Goal: Check status: Check status

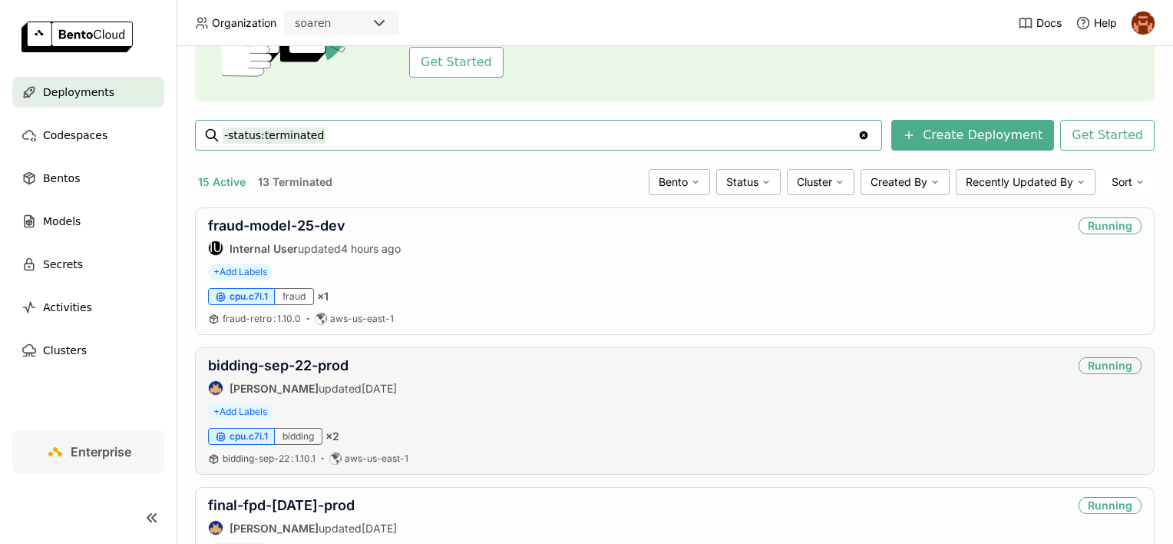
scroll to position [154, 0]
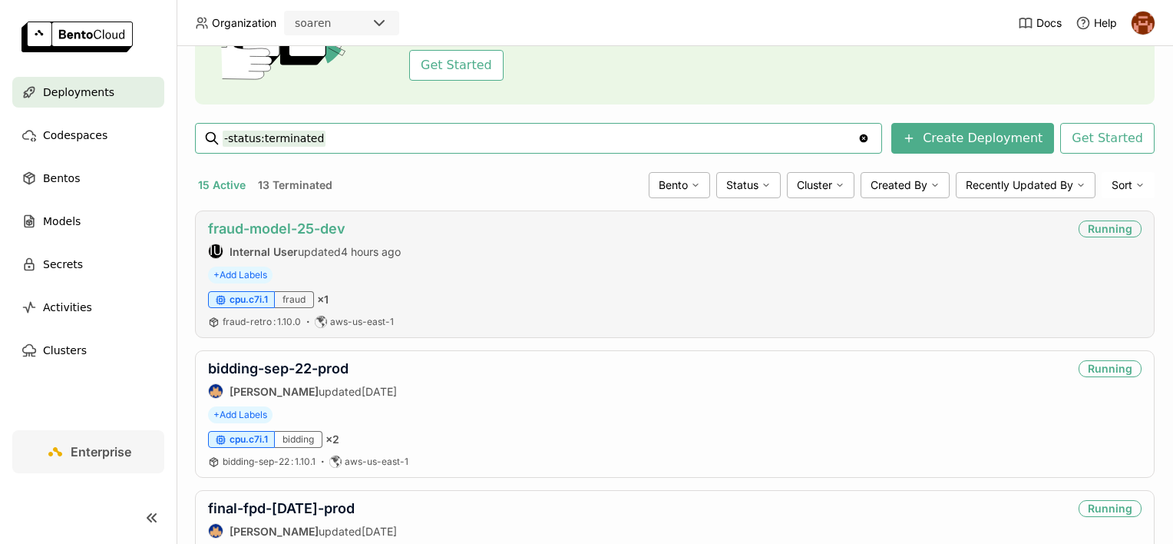
click at [287, 229] on link "fraud-model-25-dev" at bounding box center [276, 228] width 137 height 16
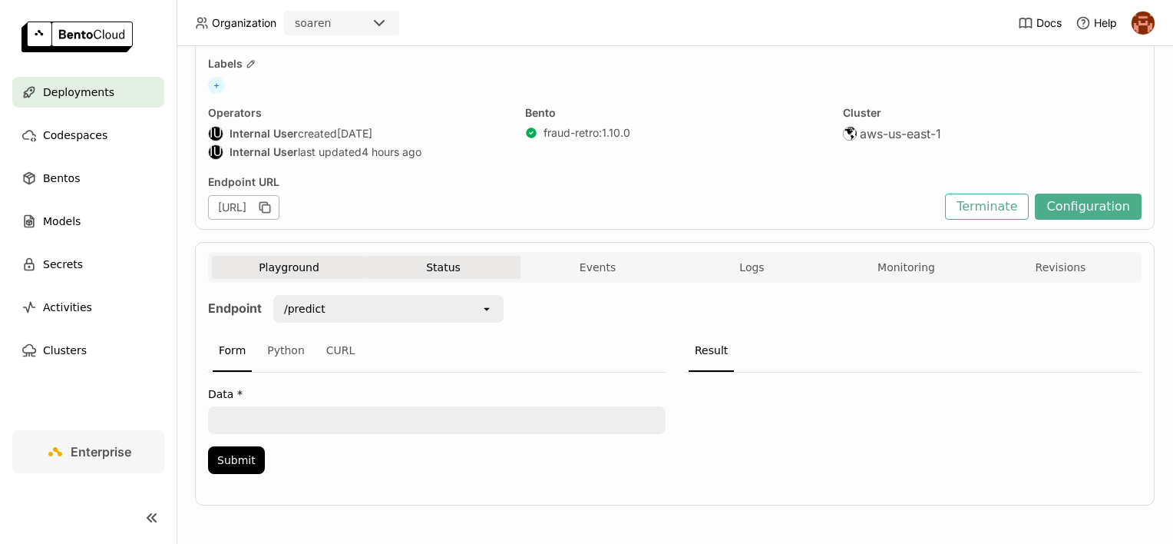
click at [464, 267] on button "Status" at bounding box center [443, 267] width 154 height 23
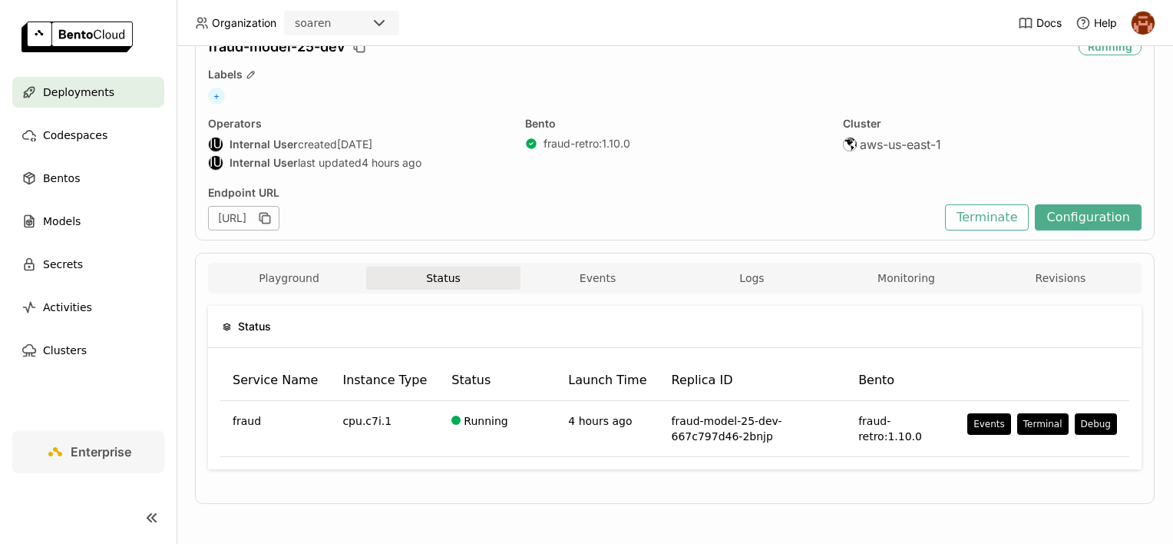
click at [588, 293] on div "Status Service Name Instance Type Status Launch Time Replica ID Bento fraud cpu…" at bounding box center [675, 393] width 934 height 200
click at [590, 285] on button "Events" at bounding box center [598, 277] width 154 height 23
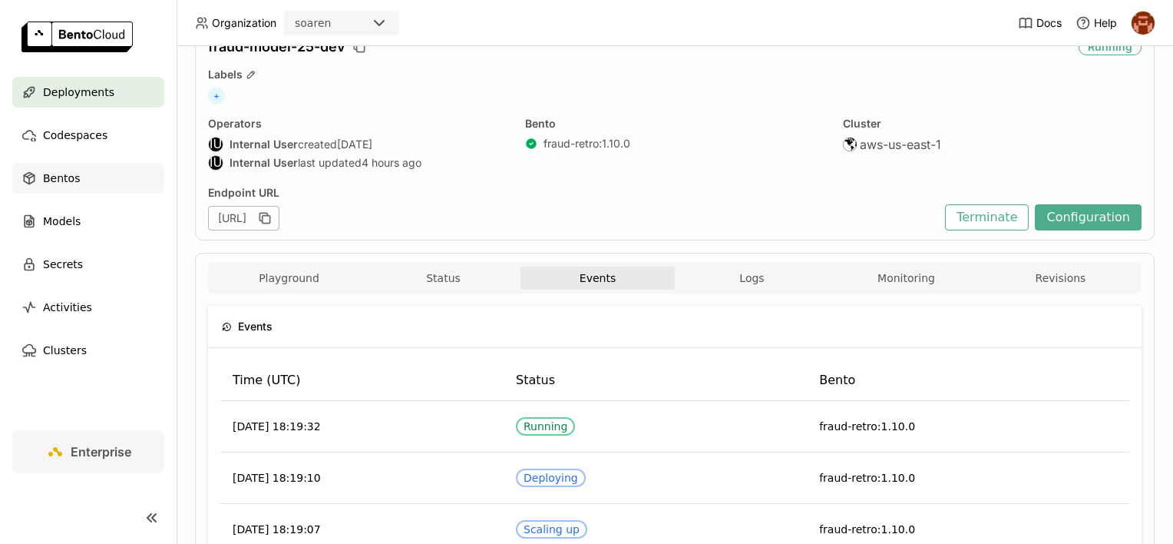
click at [73, 184] on span "Bentos" at bounding box center [61, 178] width 37 height 18
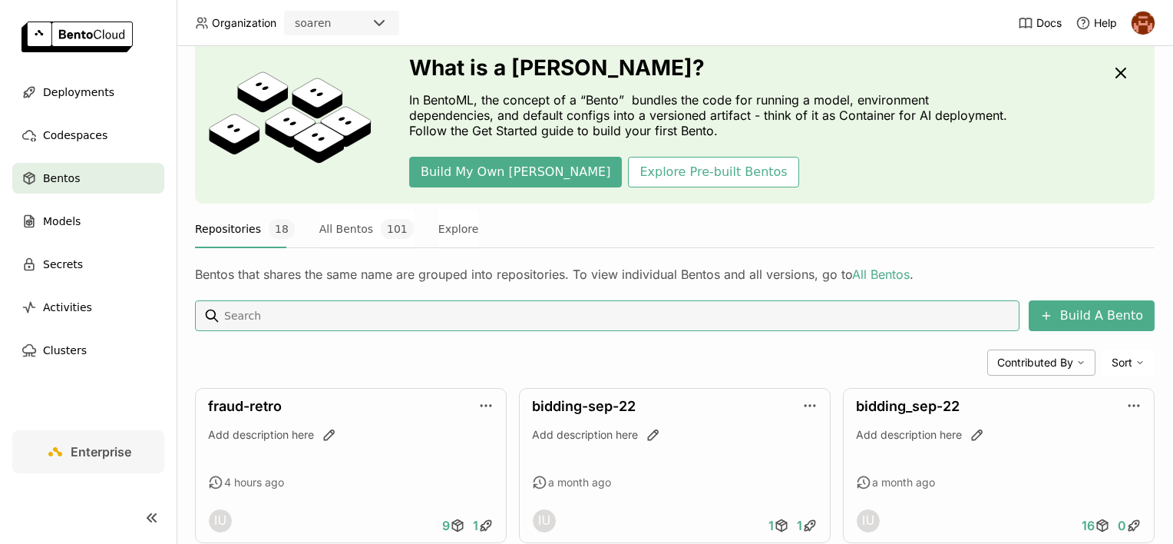
scroll to position [384, 0]
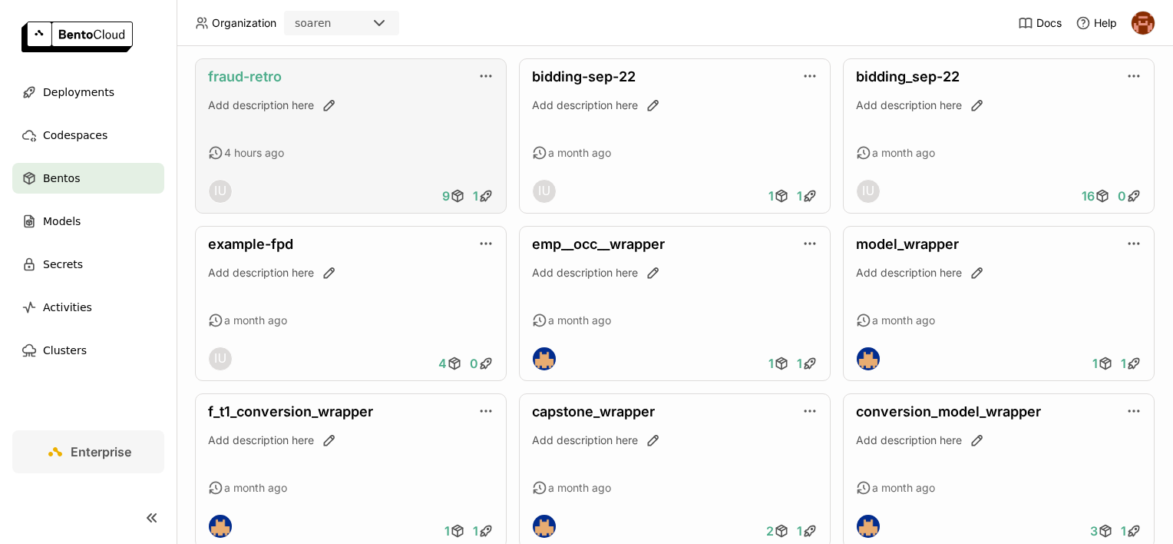
click at [262, 80] on link "fraud-retro" at bounding box center [245, 76] width 74 height 16
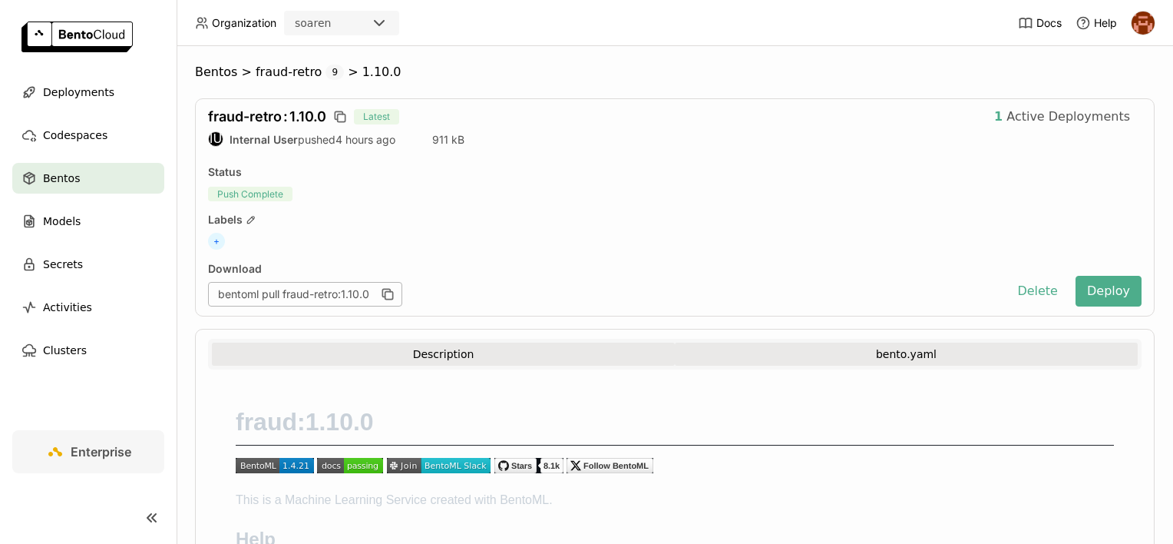
click at [761, 351] on button "bento.yaml" at bounding box center [906, 353] width 463 height 23
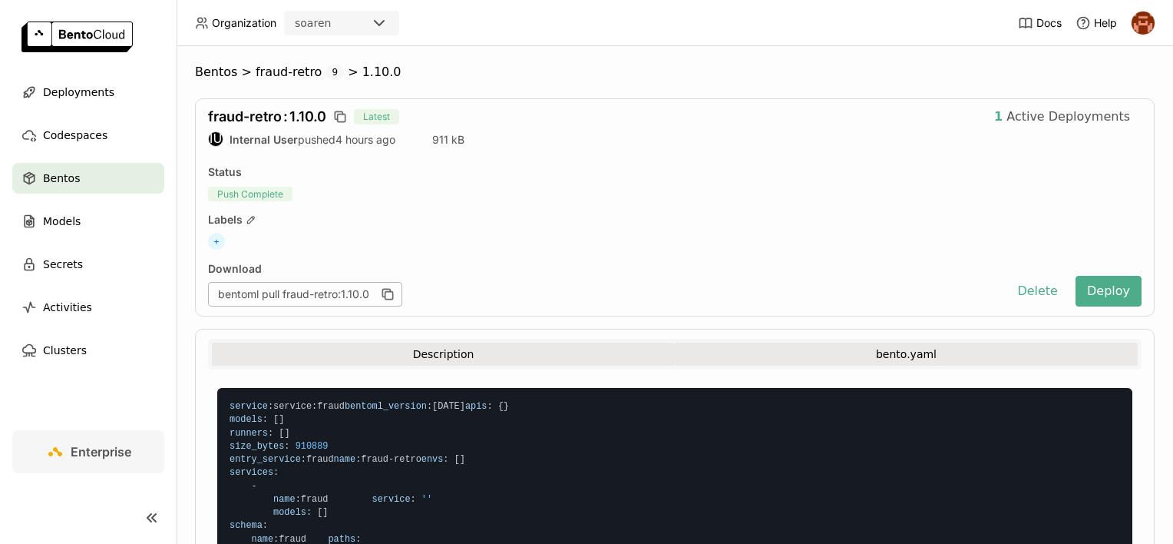
click at [436, 356] on button "Description" at bounding box center [443, 353] width 463 height 23
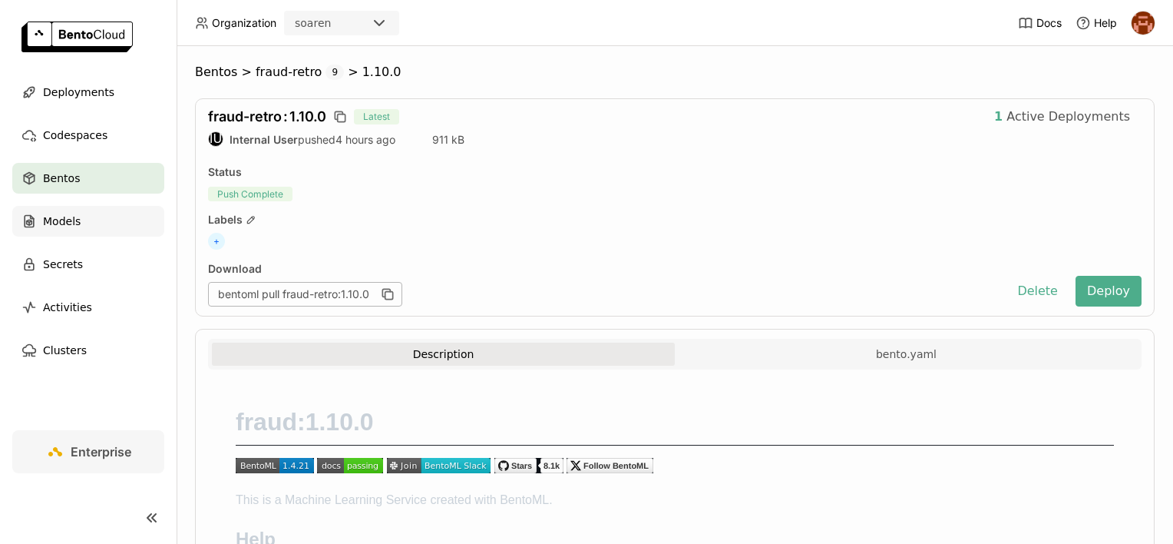
click at [63, 229] on span "Models" at bounding box center [62, 221] width 38 height 18
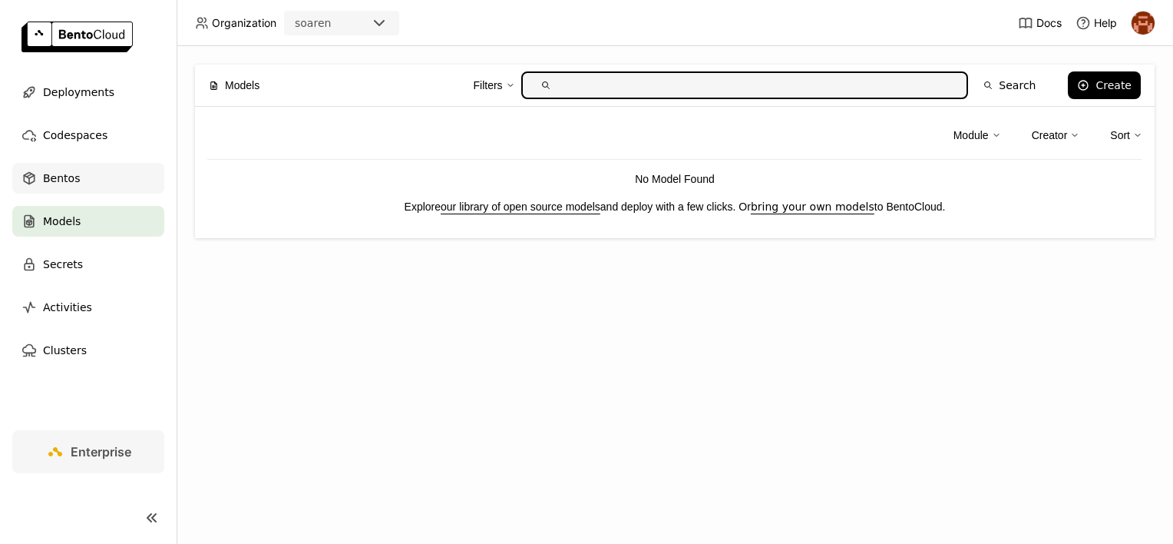
click at [71, 187] on div "Bentos" at bounding box center [88, 178] width 152 height 31
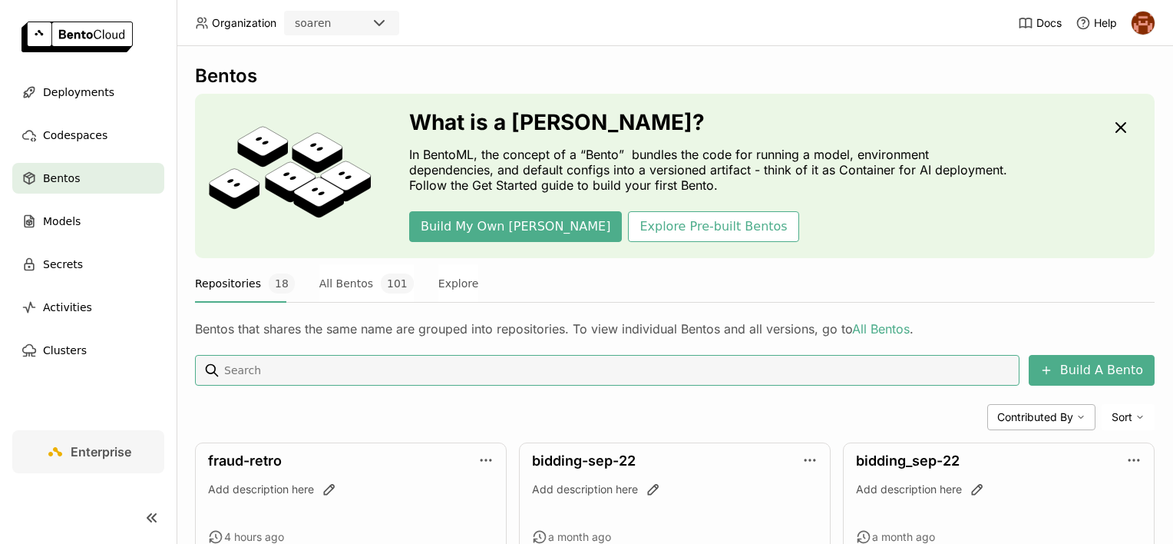
scroll to position [154, 0]
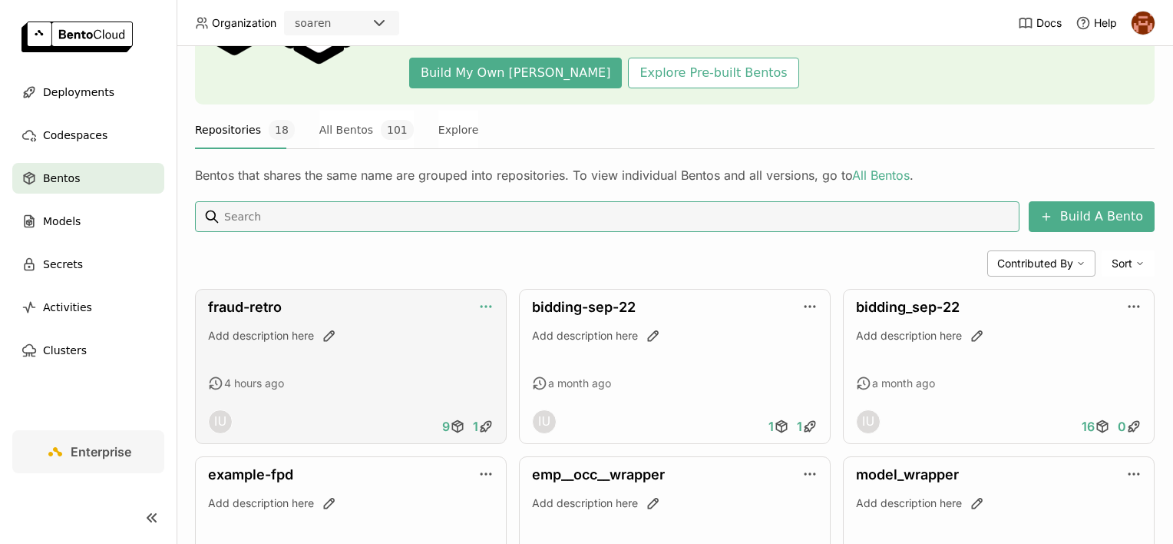
click at [488, 305] on icon "button" at bounding box center [485, 306] width 15 height 15
click at [421, 263] on div "Contributed By Sort" at bounding box center [675, 263] width 960 height 26
click at [75, 103] on div "Deployments" at bounding box center [88, 92] width 152 height 31
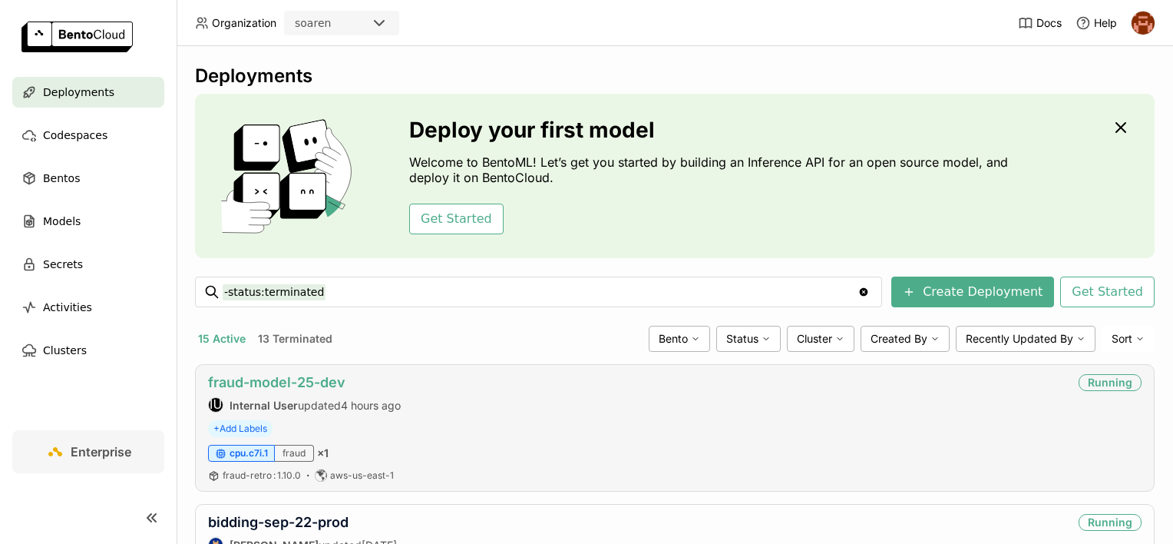
click at [309, 374] on link "fraud-model-25-dev" at bounding box center [276, 382] width 137 height 16
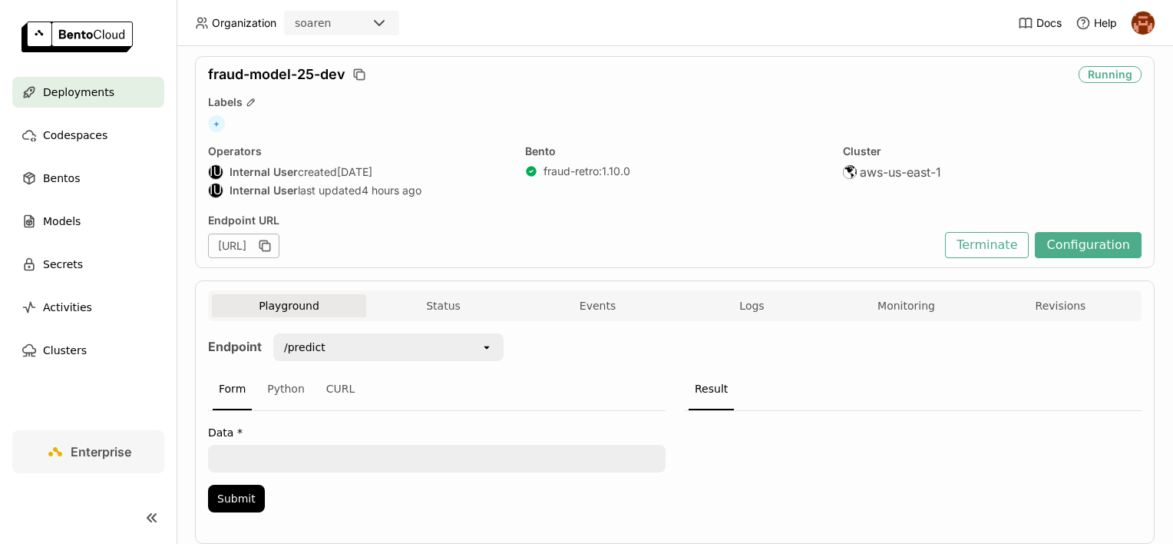
scroll to position [81, 0]
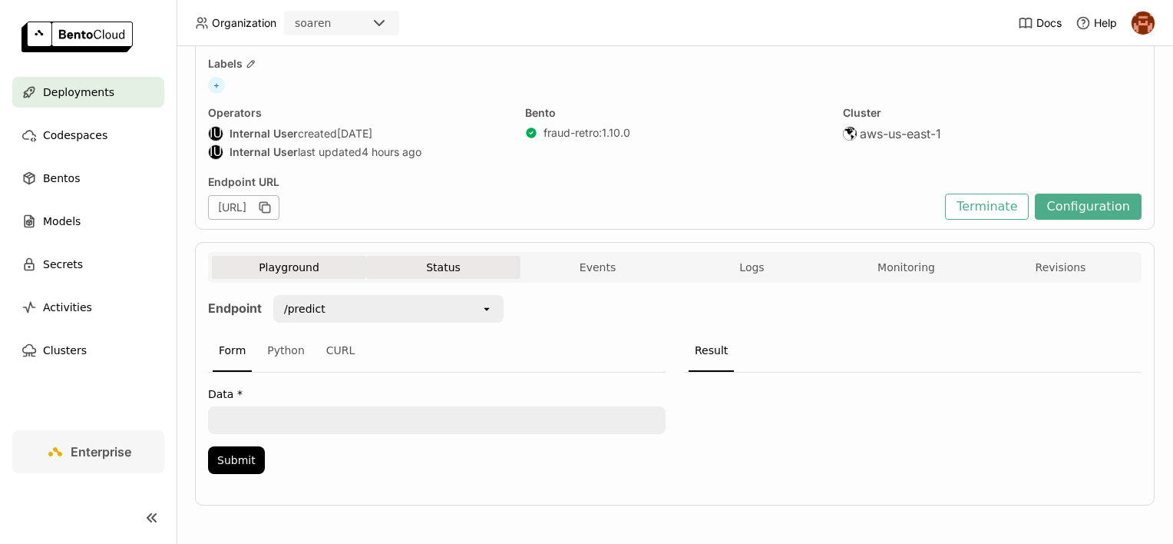
click at [437, 263] on button "Status" at bounding box center [443, 267] width 154 height 23
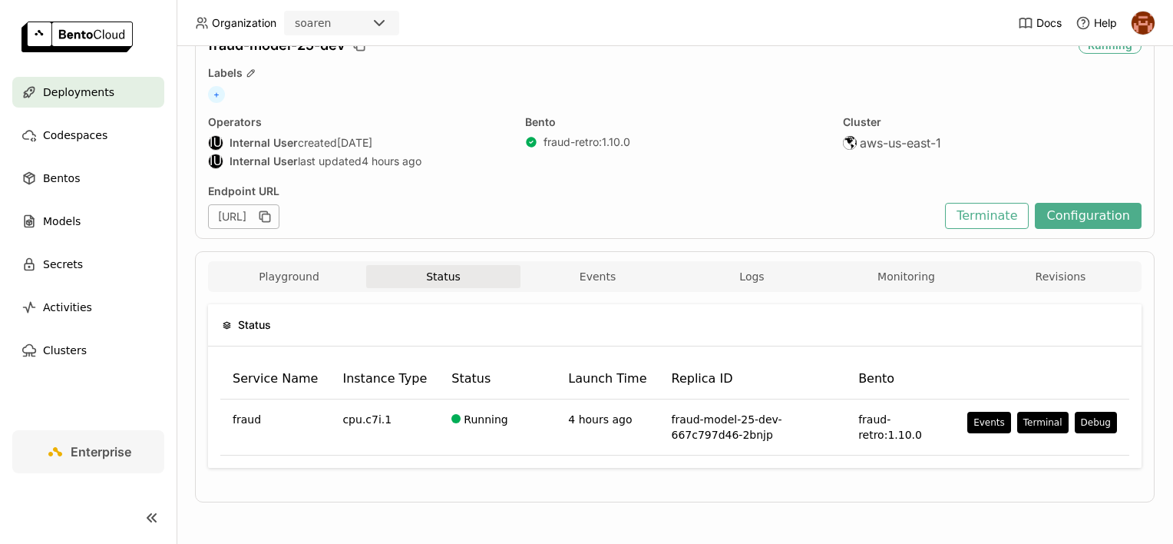
scroll to position [70, 0]
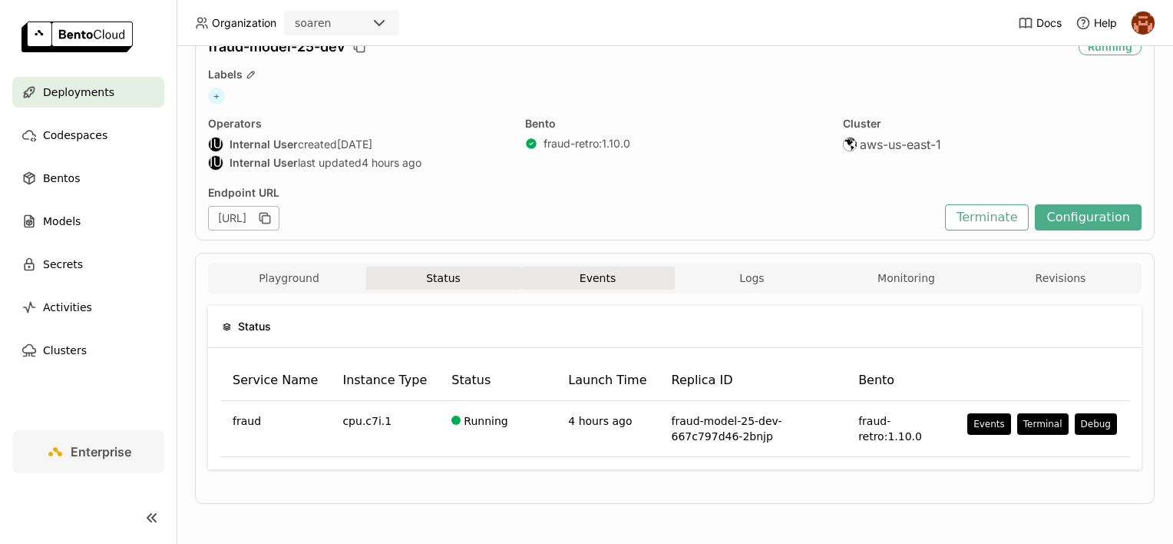
click at [554, 283] on button "Events" at bounding box center [598, 277] width 154 height 23
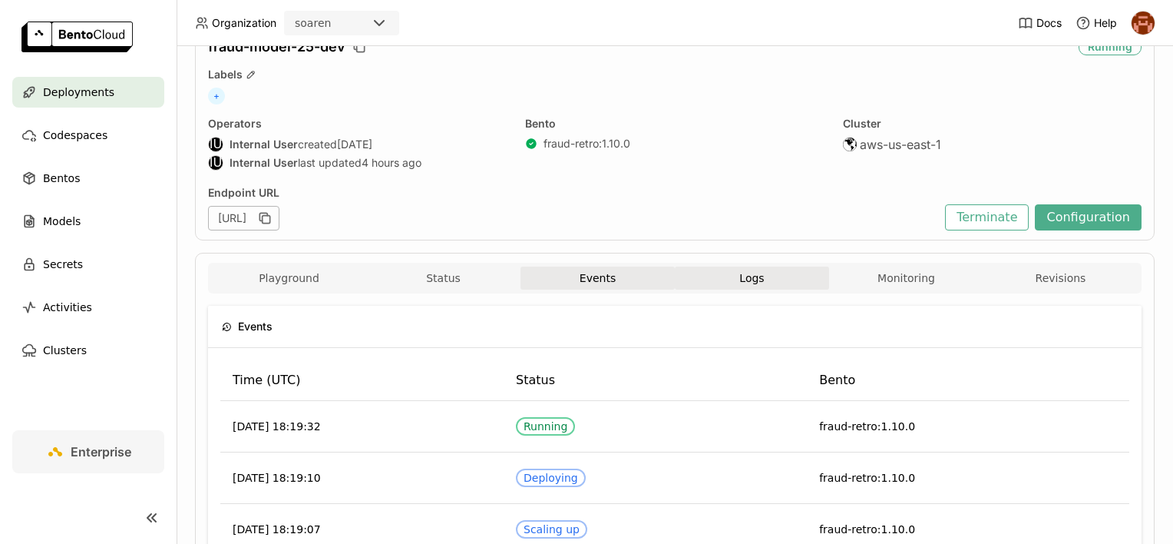
click at [723, 285] on button "Logs" at bounding box center [752, 277] width 154 height 23
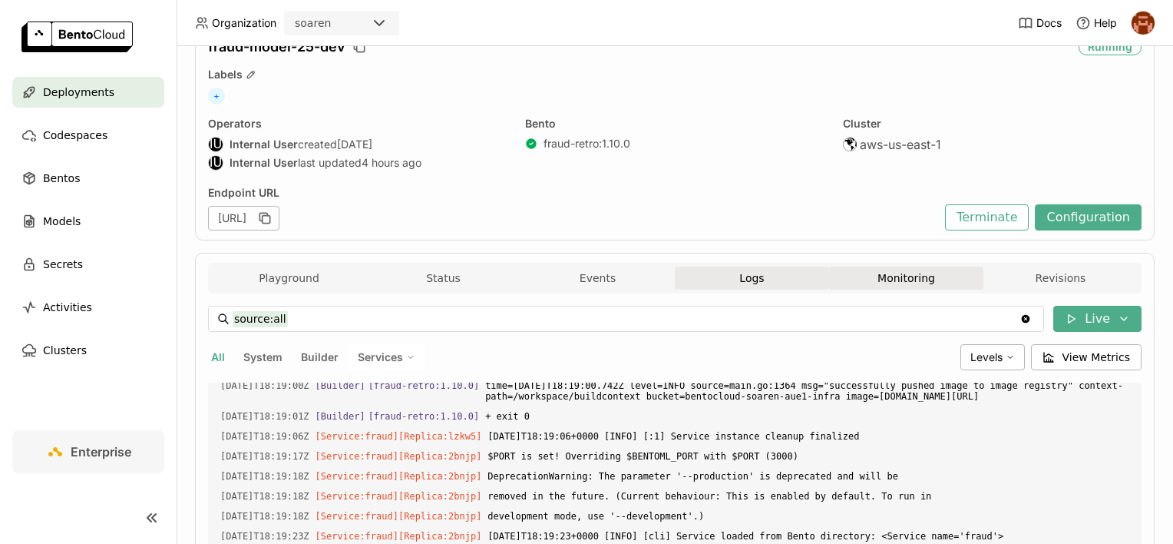
scroll to position [4824, 0]
click at [915, 278] on button "Monitoring" at bounding box center [906, 277] width 154 height 23
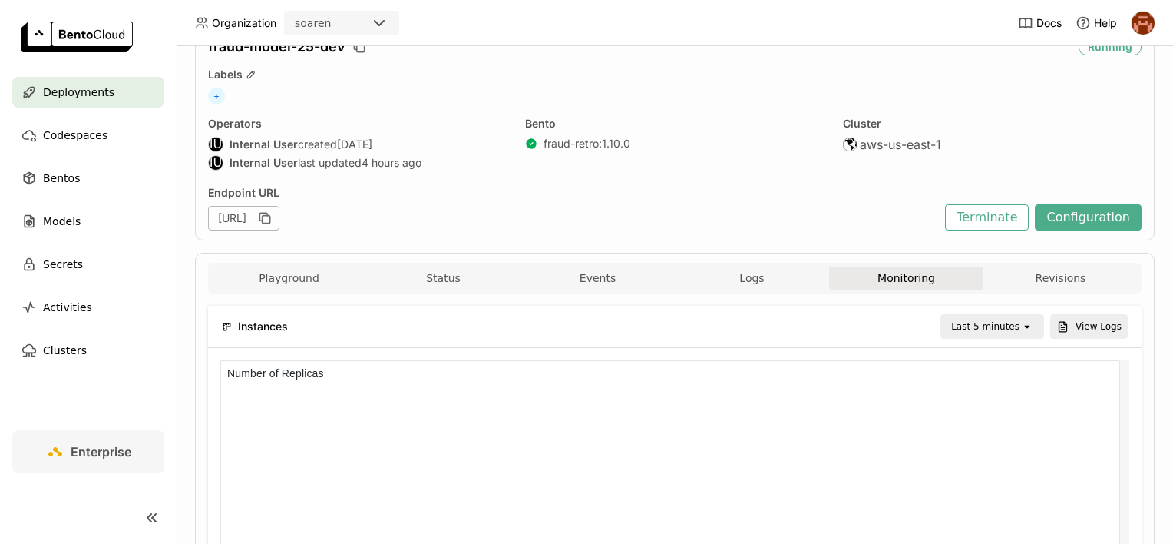
scroll to position [218, 436]
click at [1025, 276] on button "Revisions" at bounding box center [1061, 277] width 154 height 23
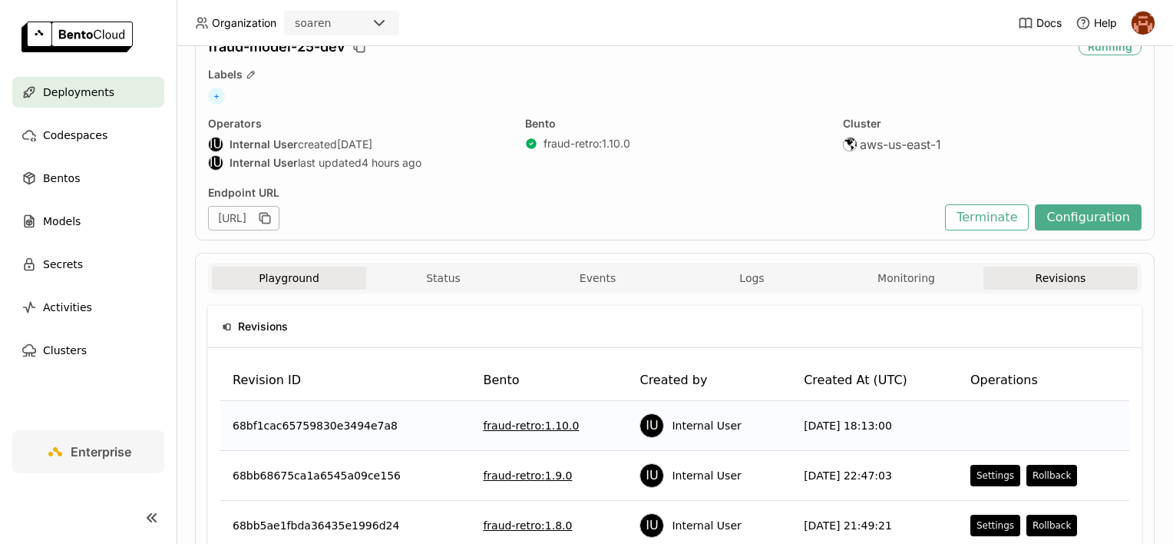
click at [279, 267] on button "Playground" at bounding box center [289, 277] width 154 height 23
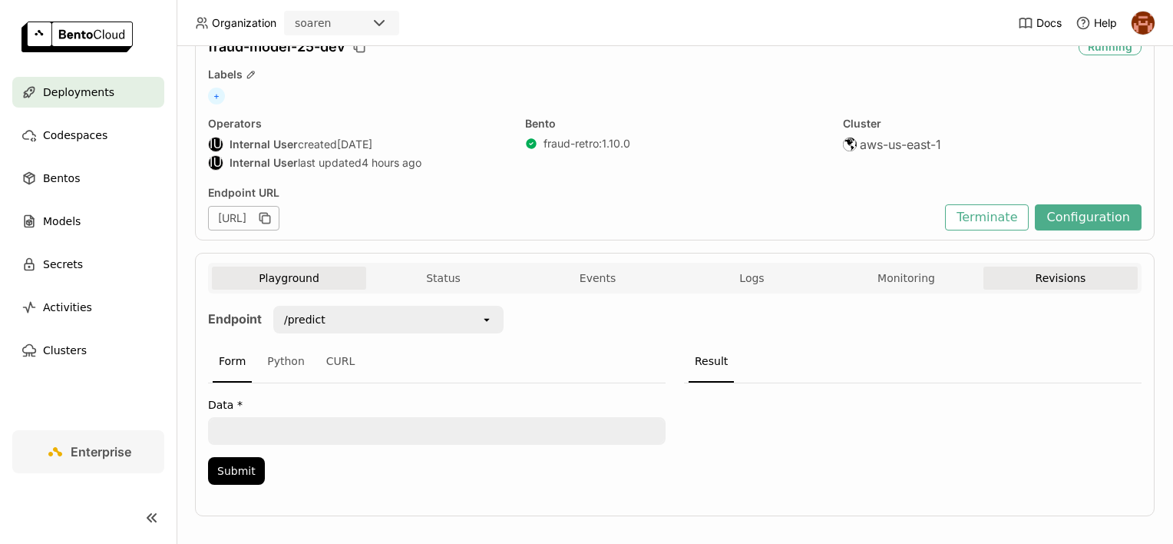
click at [1041, 283] on button "Revisions" at bounding box center [1061, 277] width 154 height 23
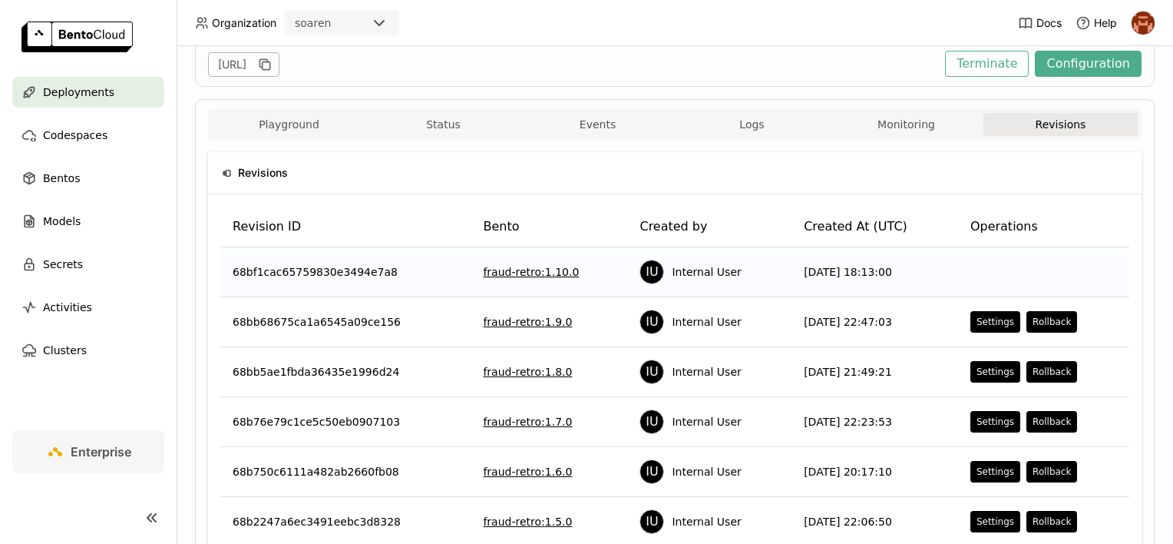
click at [483, 270] on link "fraud-retro : 1.10.0" at bounding box center [531, 271] width 96 height 15
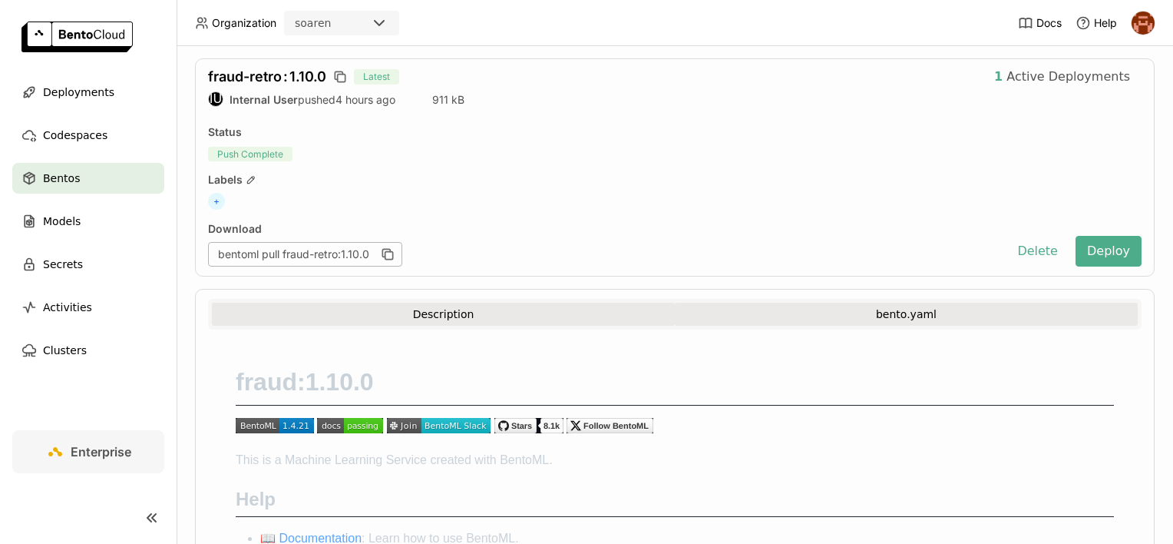
click at [907, 310] on button "bento.yaml" at bounding box center [906, 314] width 463 height 23
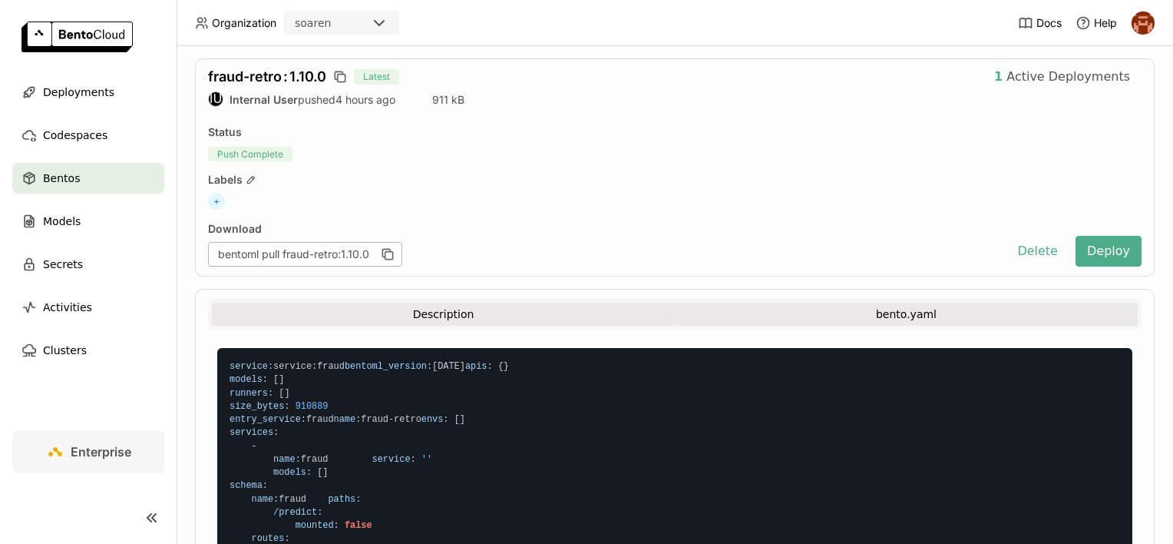
click at [573, 311] on button "Description" at bounding box center [443, 314] width 463 height 23
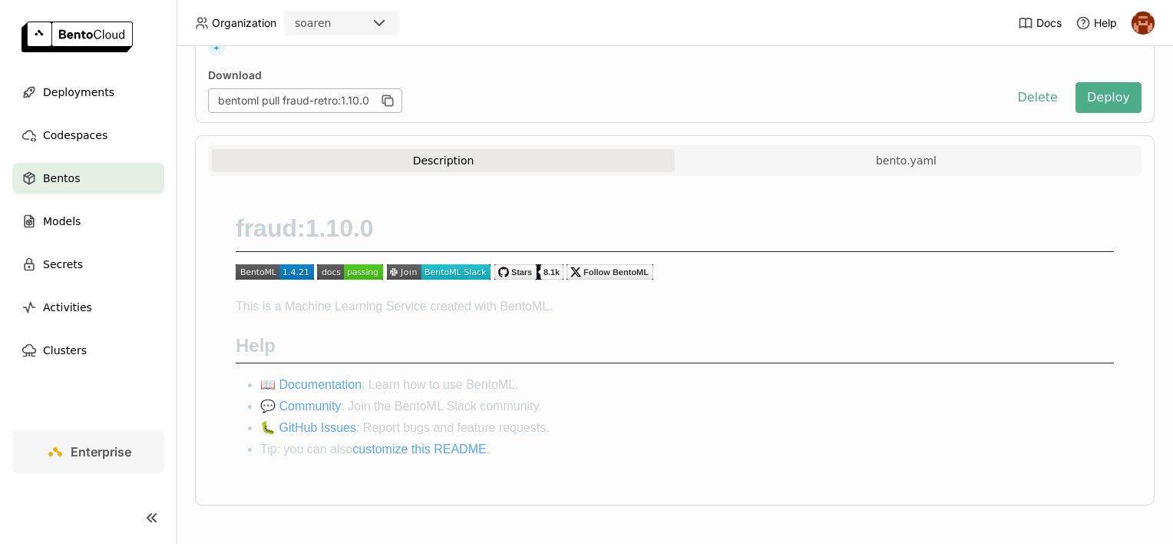
click at [335, 159] on button "Description" at bounding box center [443, 160] width 463 height 23
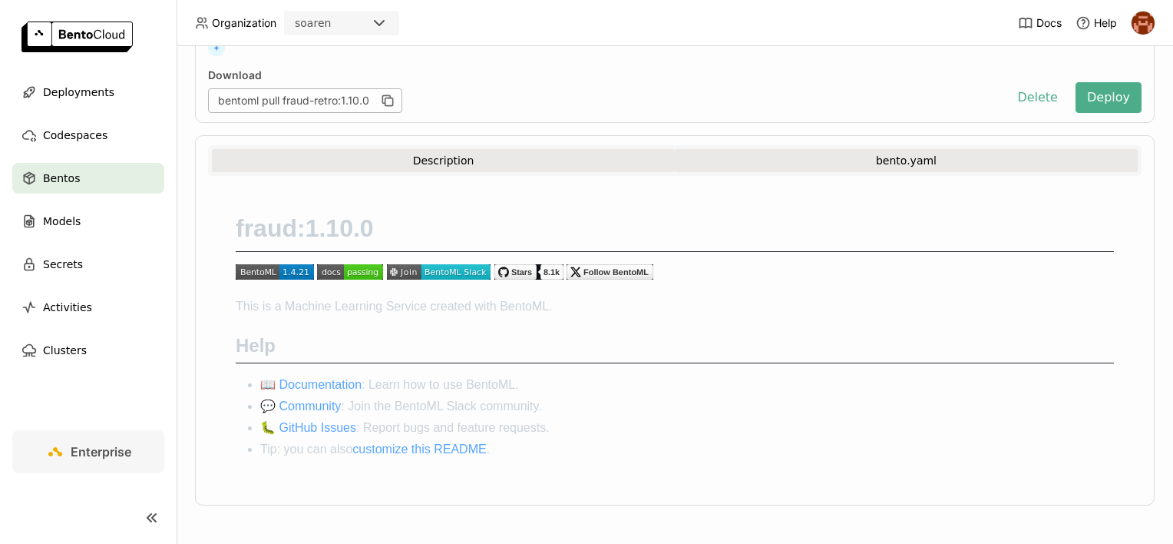
click at [791, 152] on button "bento.yaml" at bounding box center [906, 160] width 463 height 23
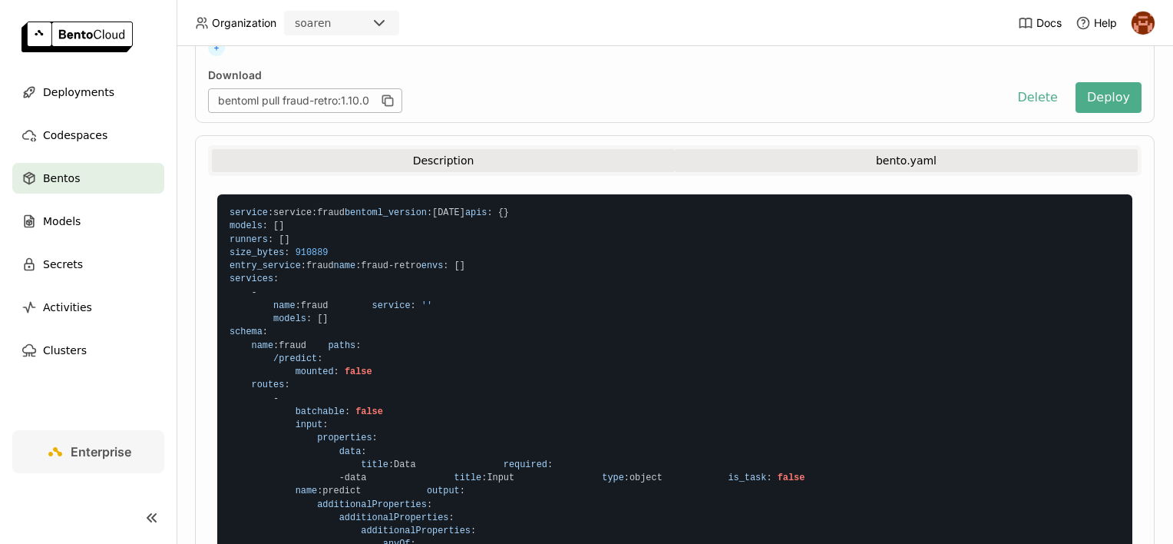
click at [419, 160] on button "Description" at bounding box center [443, 160] width 463 height 23
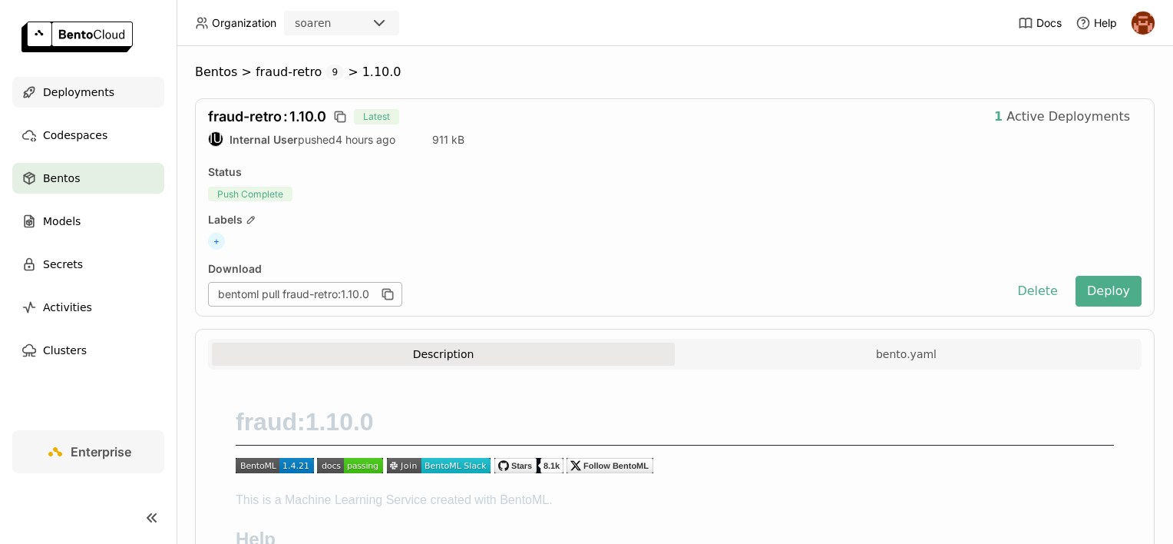
click at [108, 101] on div "Deployments" at bounding box center [88, 92] width 152 height 31
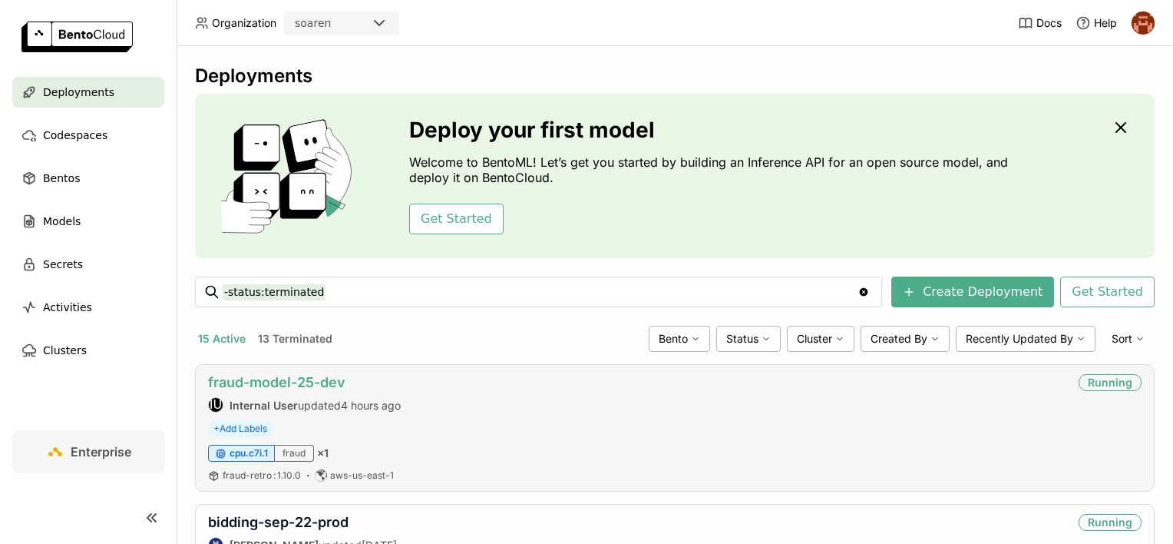
click at [277, 377] on link "fraud-model-25-dev" at bounding box center [276, 382] width 137 height 16
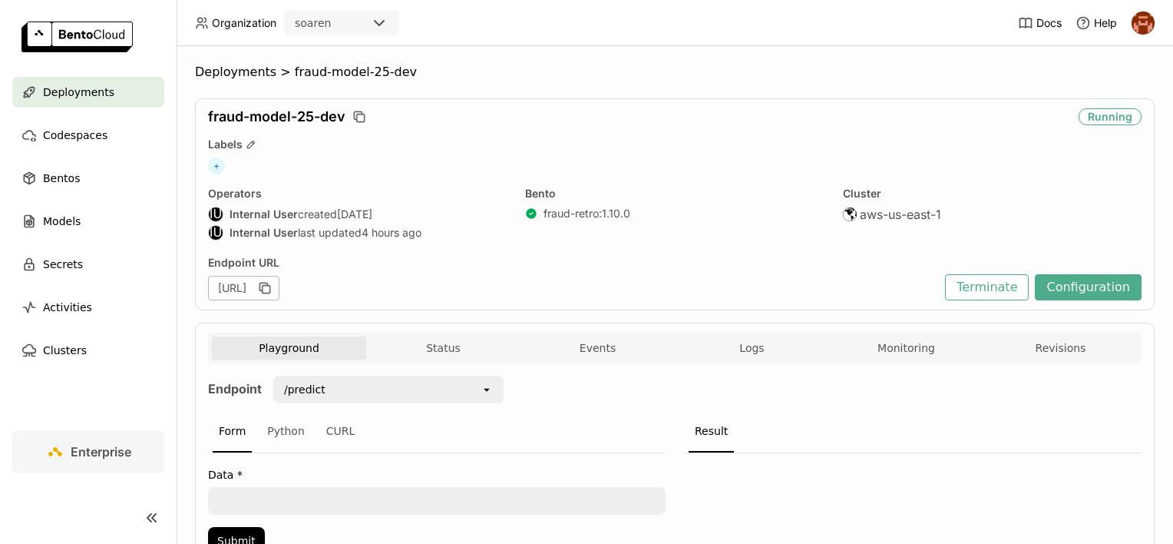
click at [387, 387] on div "/predict" at bounding box center [378, 389] width 206 height 25
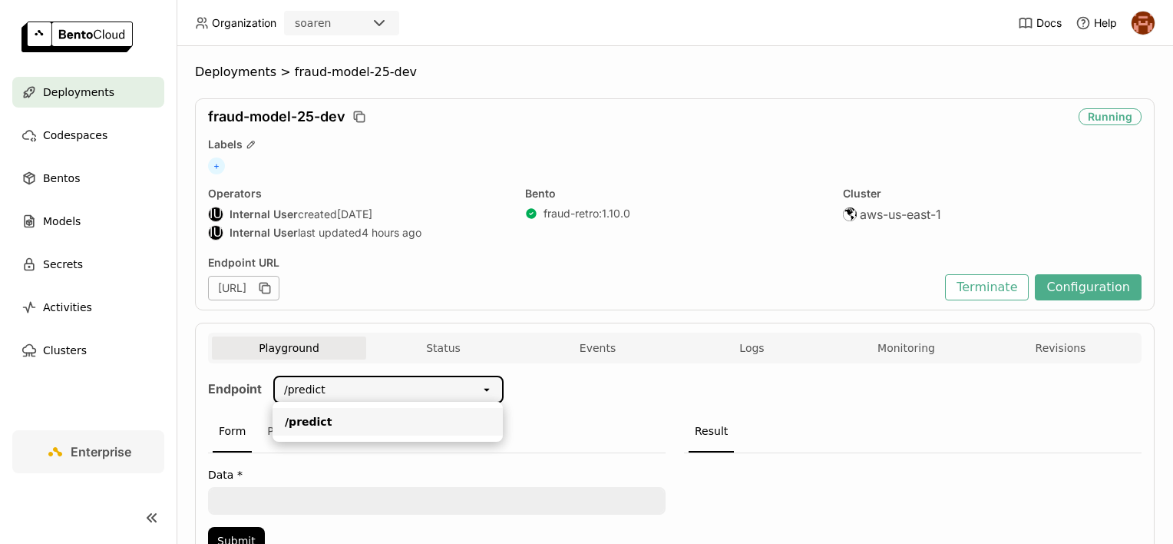
click at [292, 438] on ul "/predict" at bounding box center [388, 422] width 230 height 40
click at [262, 428] on div "Python" at bounding box center [286, 431] width 50 height 41
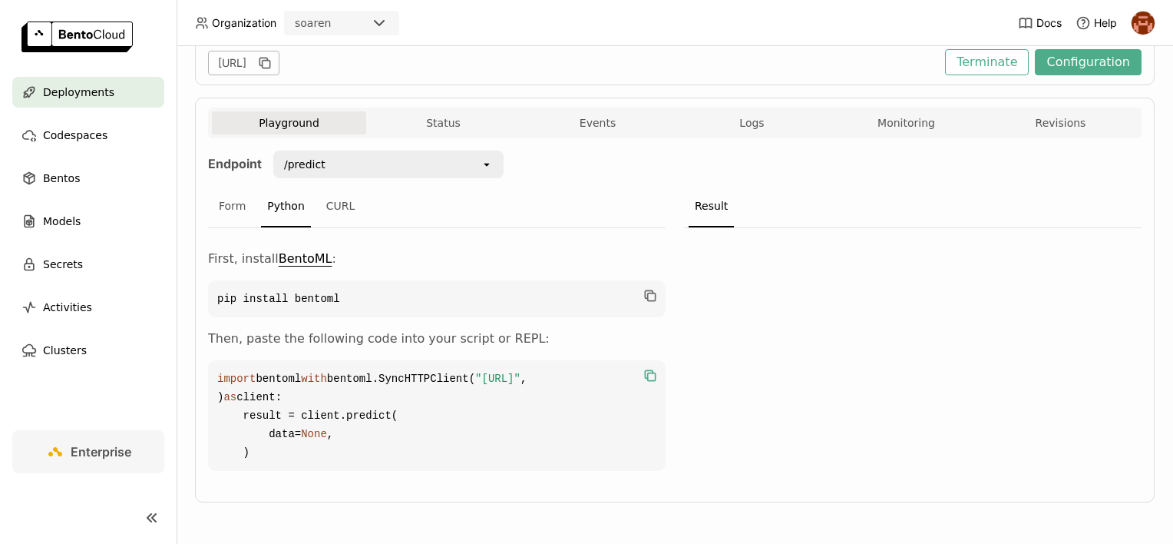
click at [645, 375] on icon "button" at bounding box center [650, 375] width 15 height 15
click at [447, 111] on button "Status" at bounding box center [443, 122] width 154 height 23
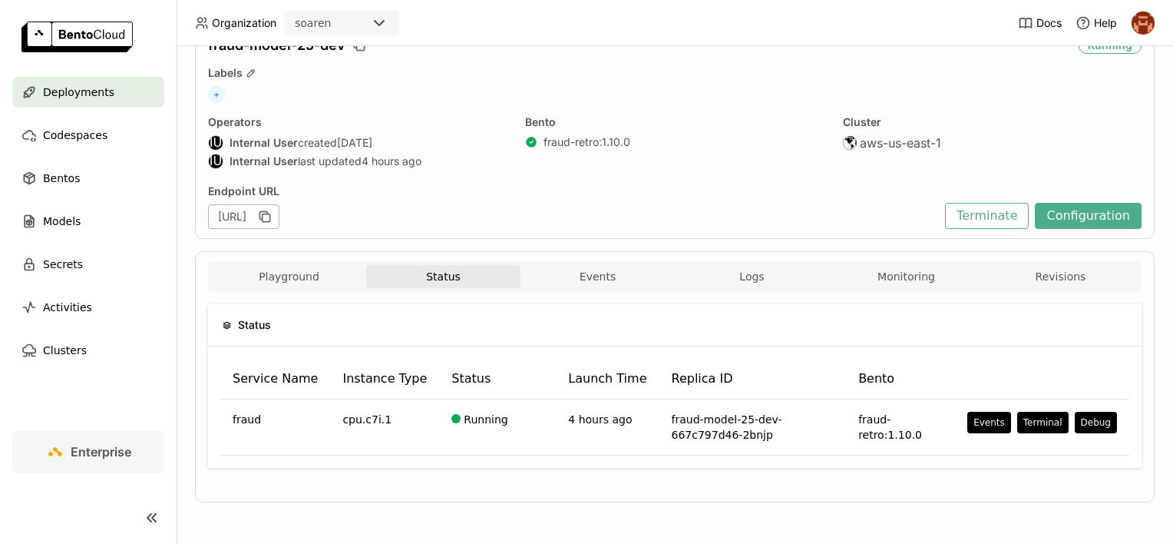
scroll to position [70, 0]
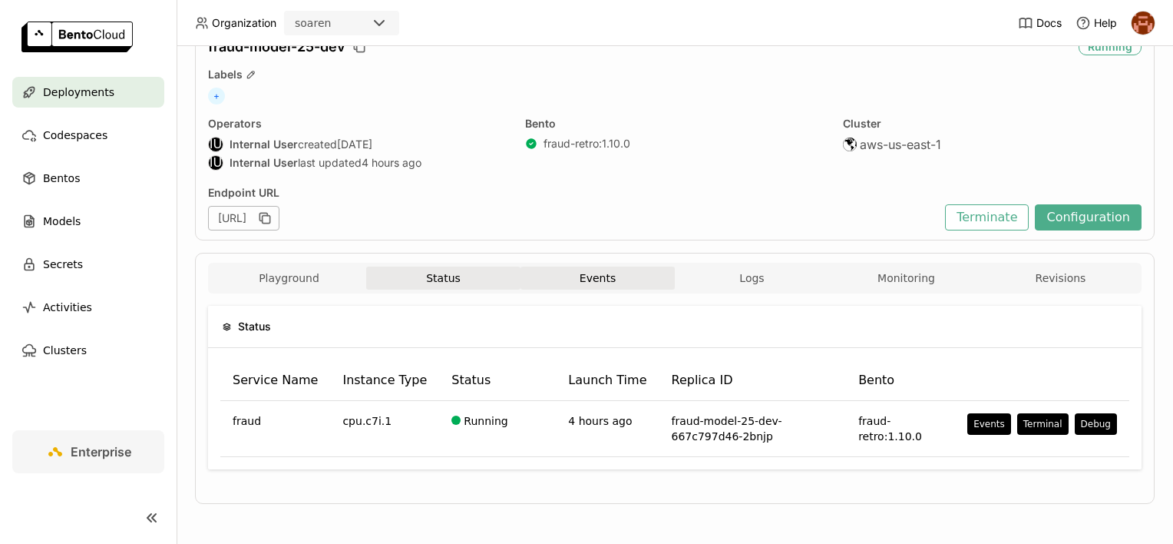
click at [610, 280] on button "Events" at bounding box center [598, 277] width 154 height 23
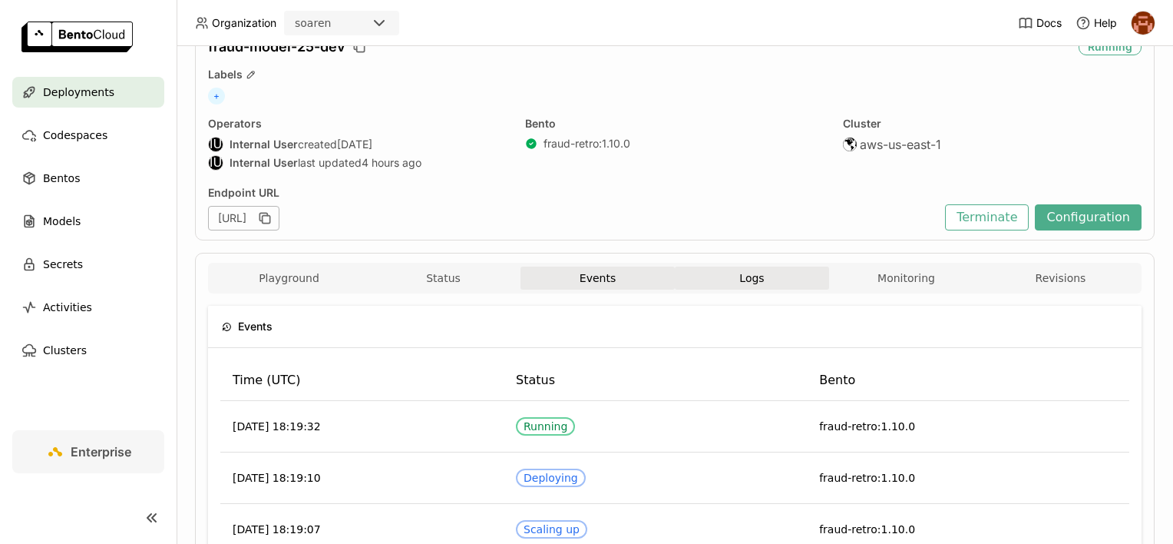
click at [771, 279] on button "Logs" at bounding box center [752, 277] width 154 height 23
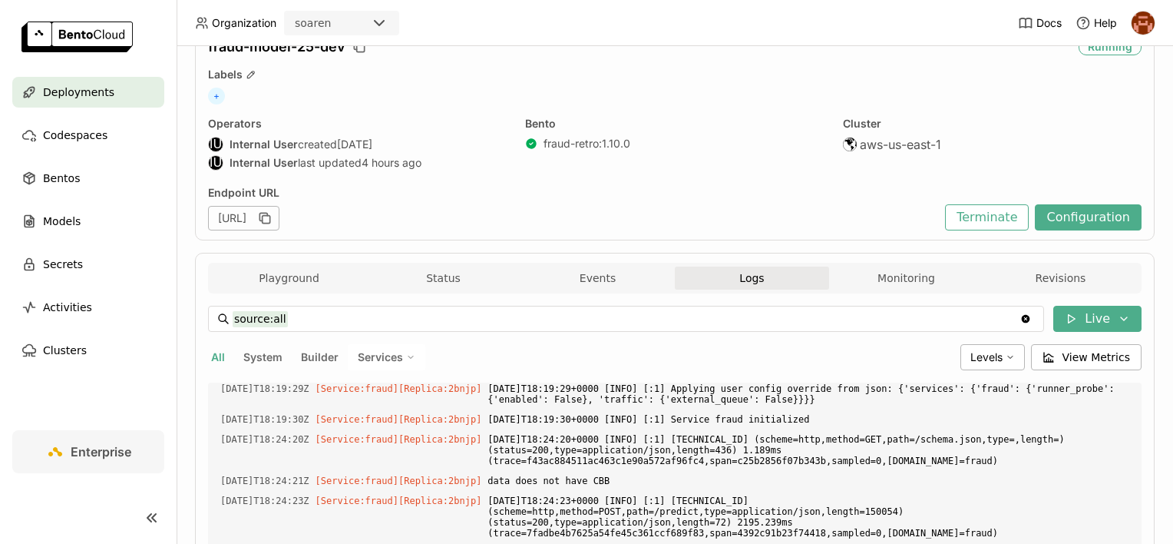
scroll to position [5077, 0]
click at [851, 276] on button "Monitoring" at bounding box center [906, 277] width 154 height 23
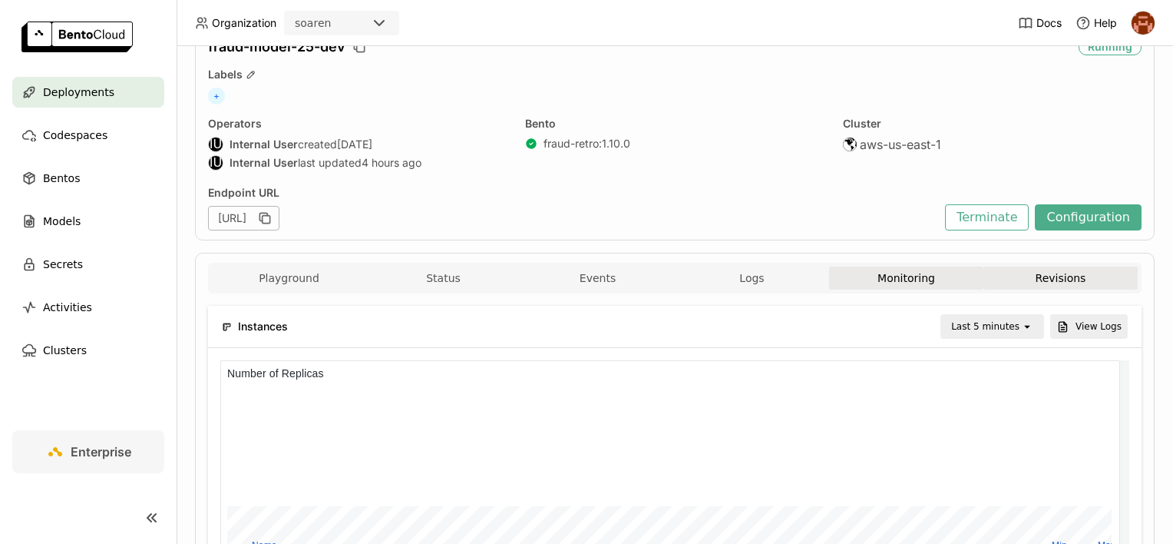
click at [984, 273] on button "Revisions" at bounding box center [1061, 277] width 154 height 23
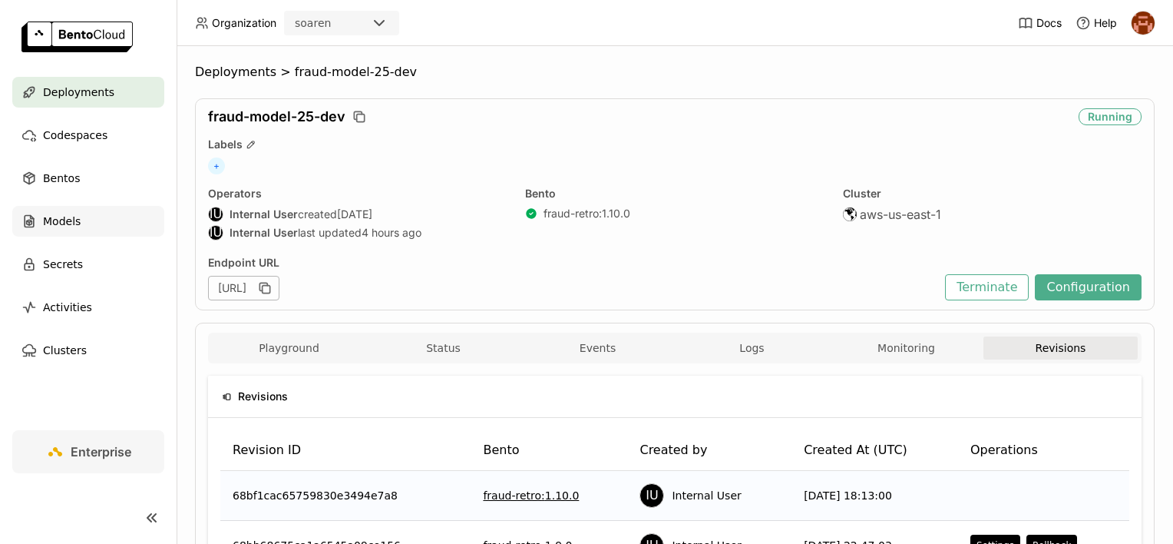
click at [98, 235] on div "Models" at bounding box center [88, 221] width 152 height 31
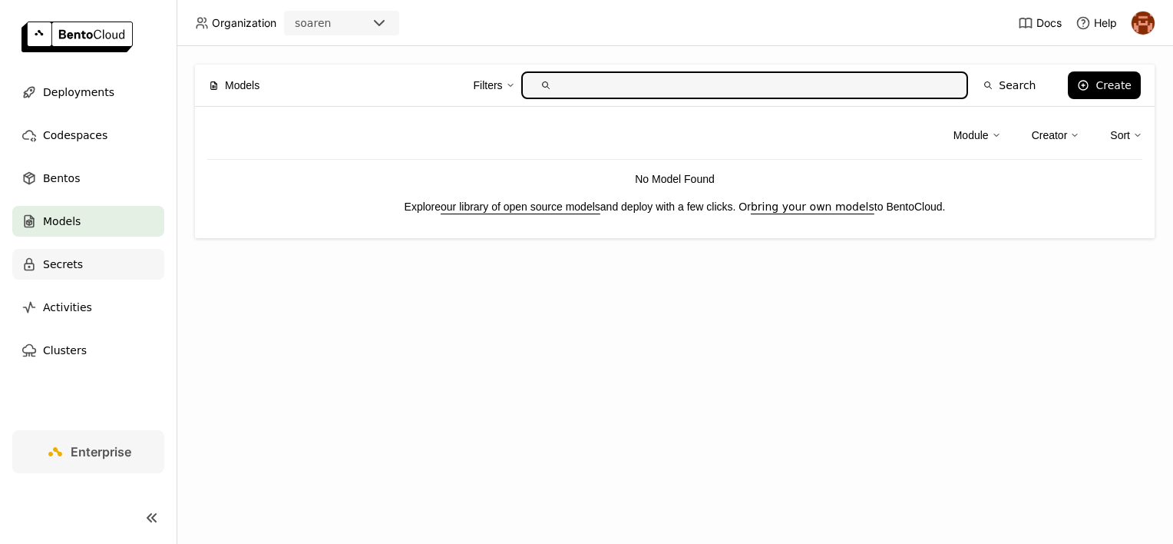
click at [81, 266] on div "Secrets" at bounding box center [88, 264] width 152 height 31
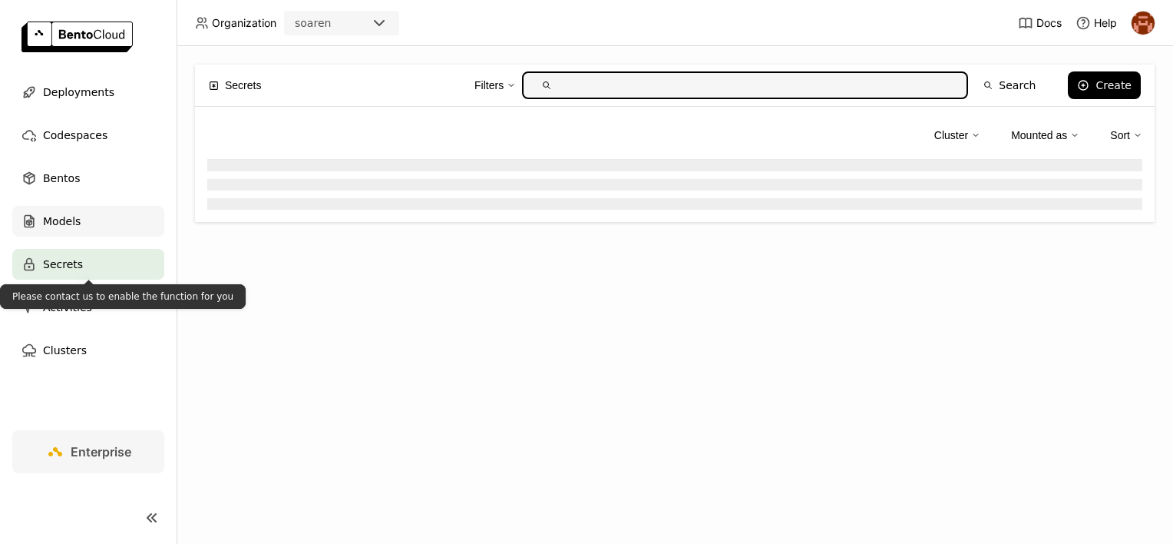
click at [84, 206] on div "Models" at bounding box center [88, 221] width 152 height 31
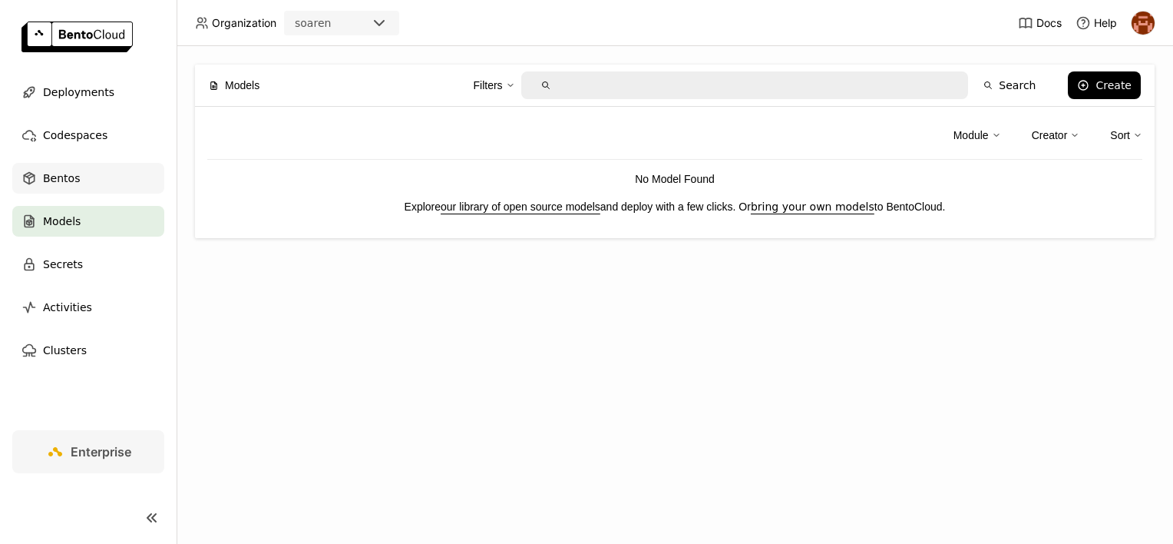
click at [88, 187] on div "Bentos" at bounding box center [88, 178] width 152 height 31
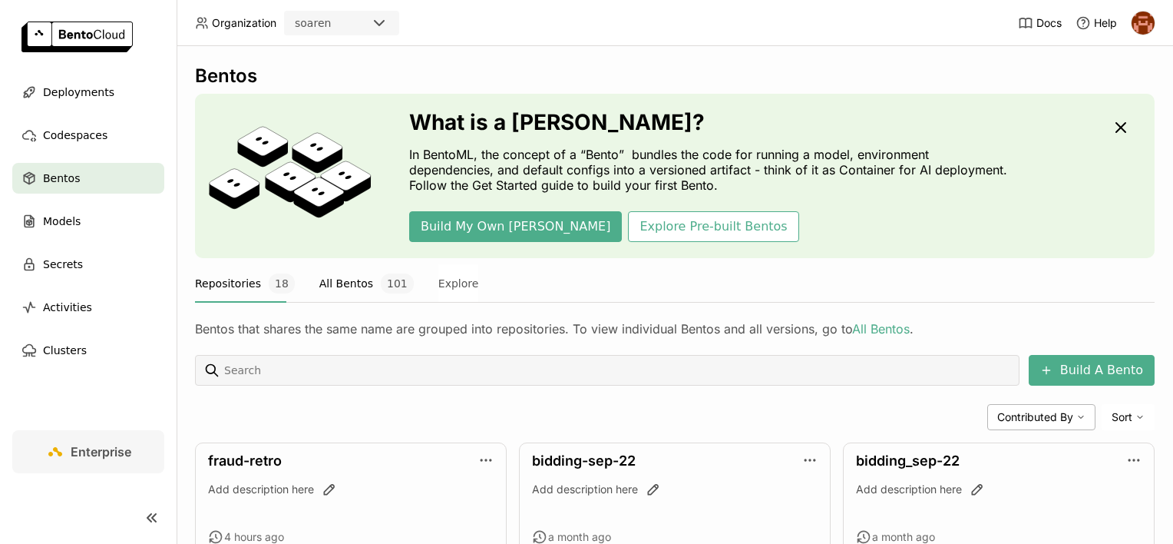
click at [381, 287] on span "101" at bounding box center [397, 283] width 33 height 20
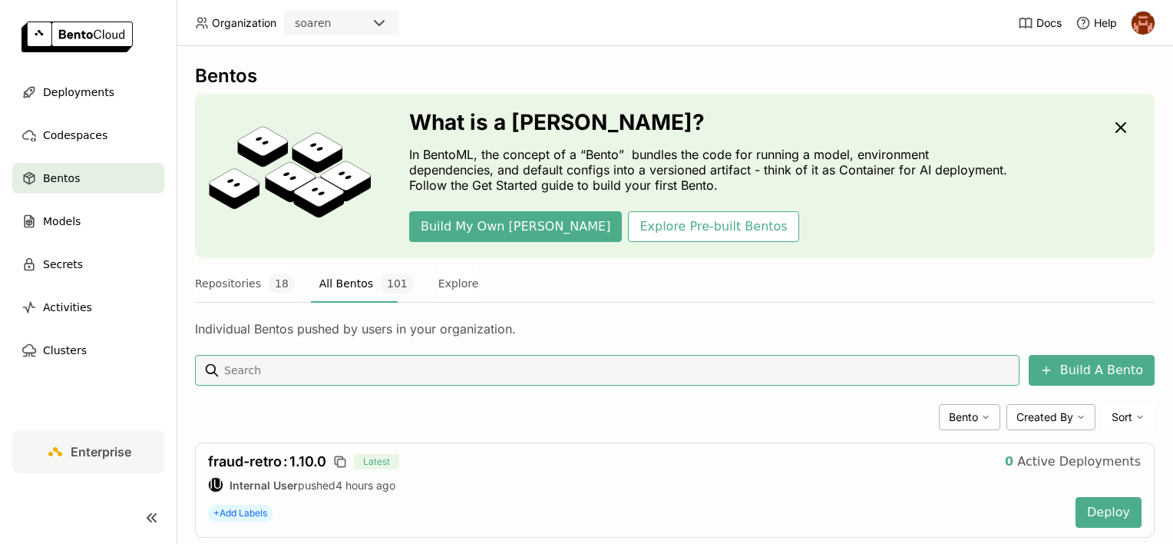
scroll to position [154, 0]
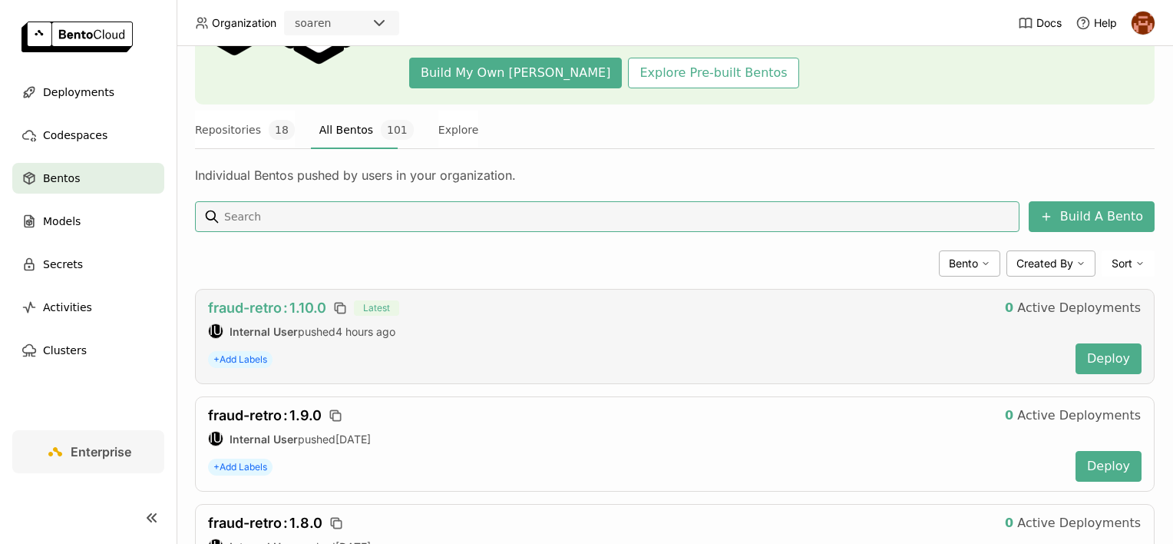
click at [295, 307] on span "fraud-retro : 1.10.0" at bounding box center [267, 307] width 118 height 16
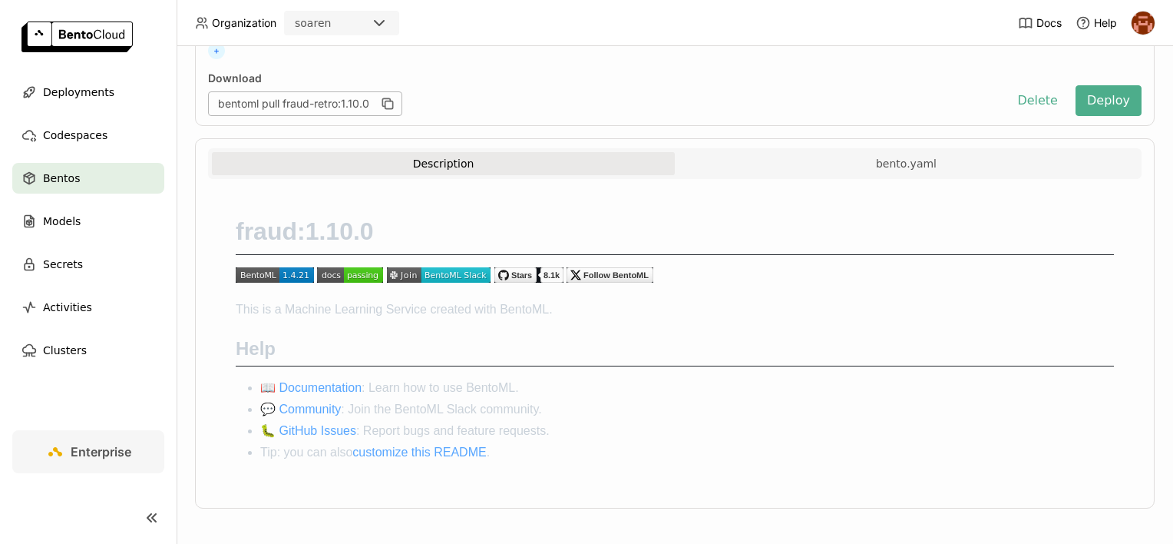
scroll to position [193, 0]
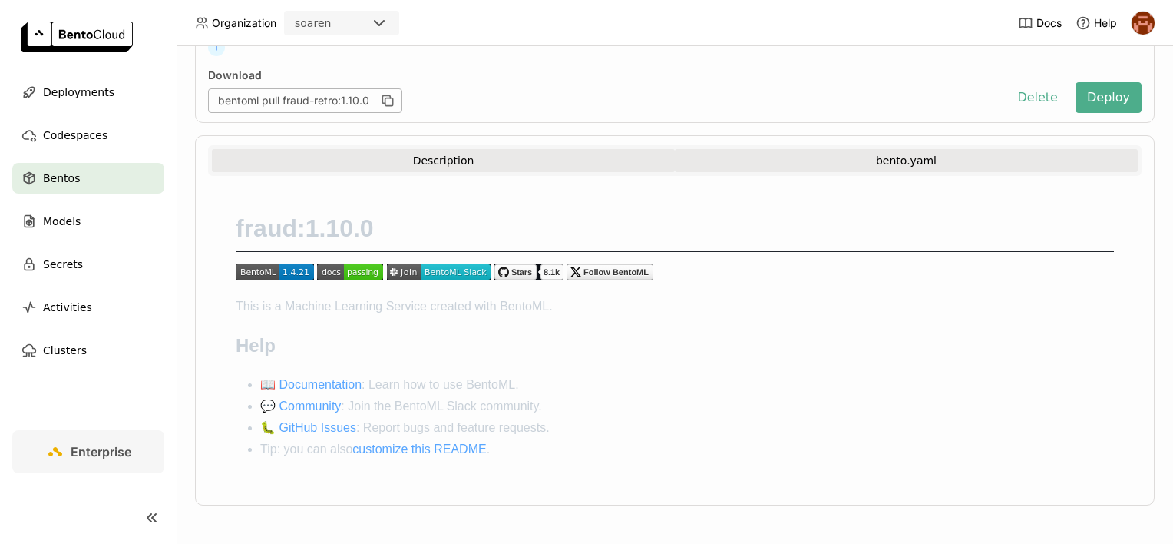
click at [753, 155] on button "bento.yaml" at bounding box center [906, 160] width 463 height 23
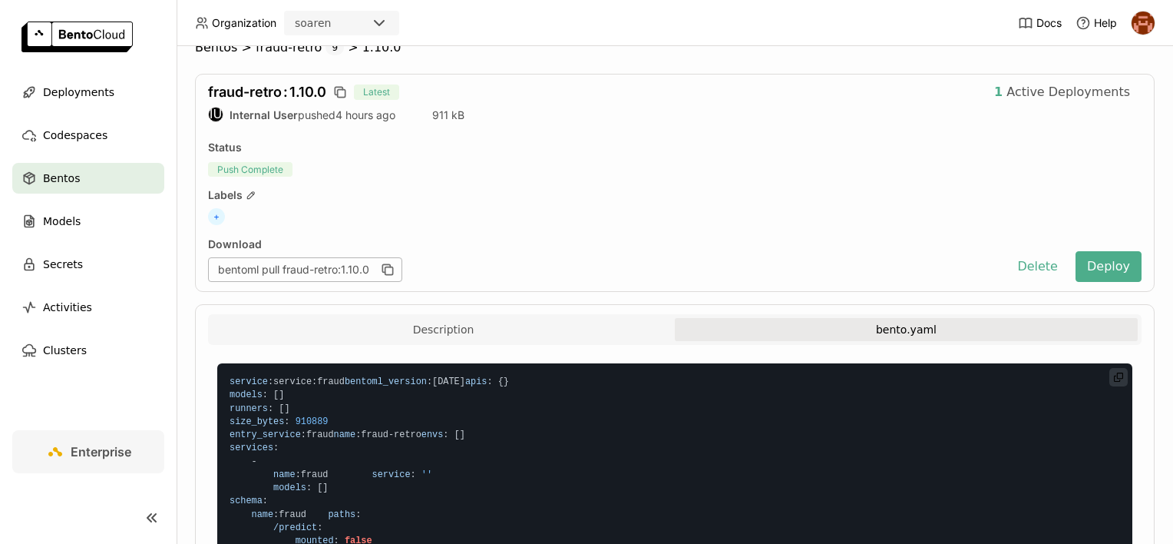
scroll to position [23, 0]
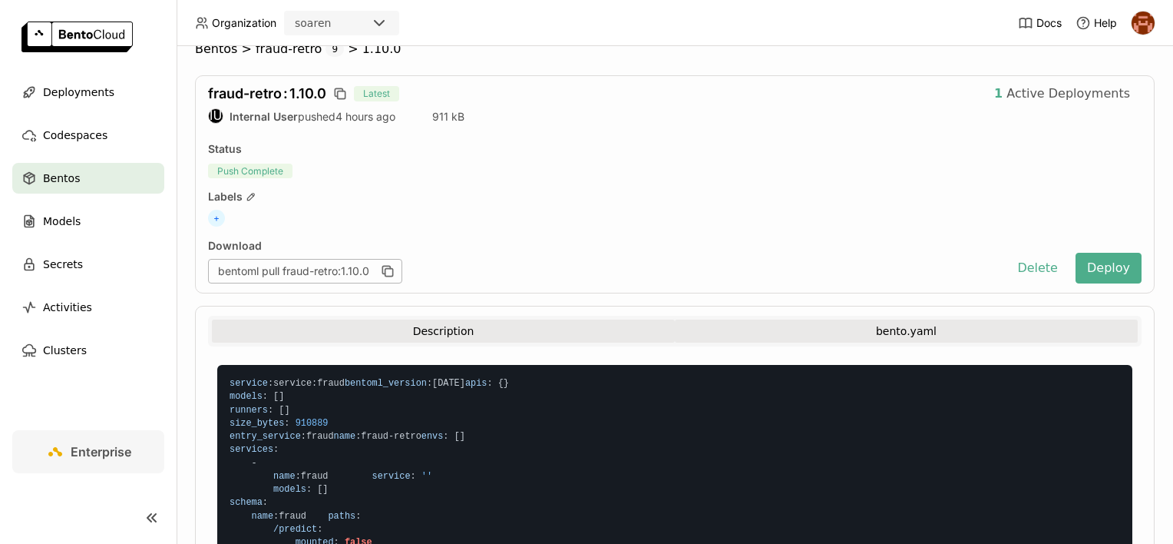
click at [497, 334] on button "Description" at bounding box center [443, 330] width 463 height 23
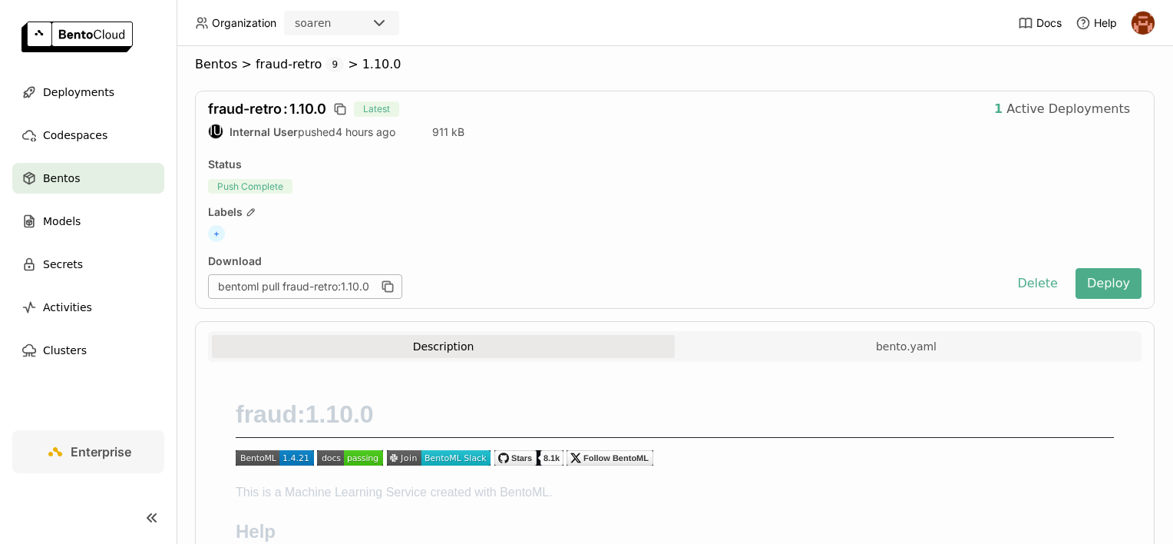
scroll to position [0, 0]
